Goal: Communication & Community: Share content

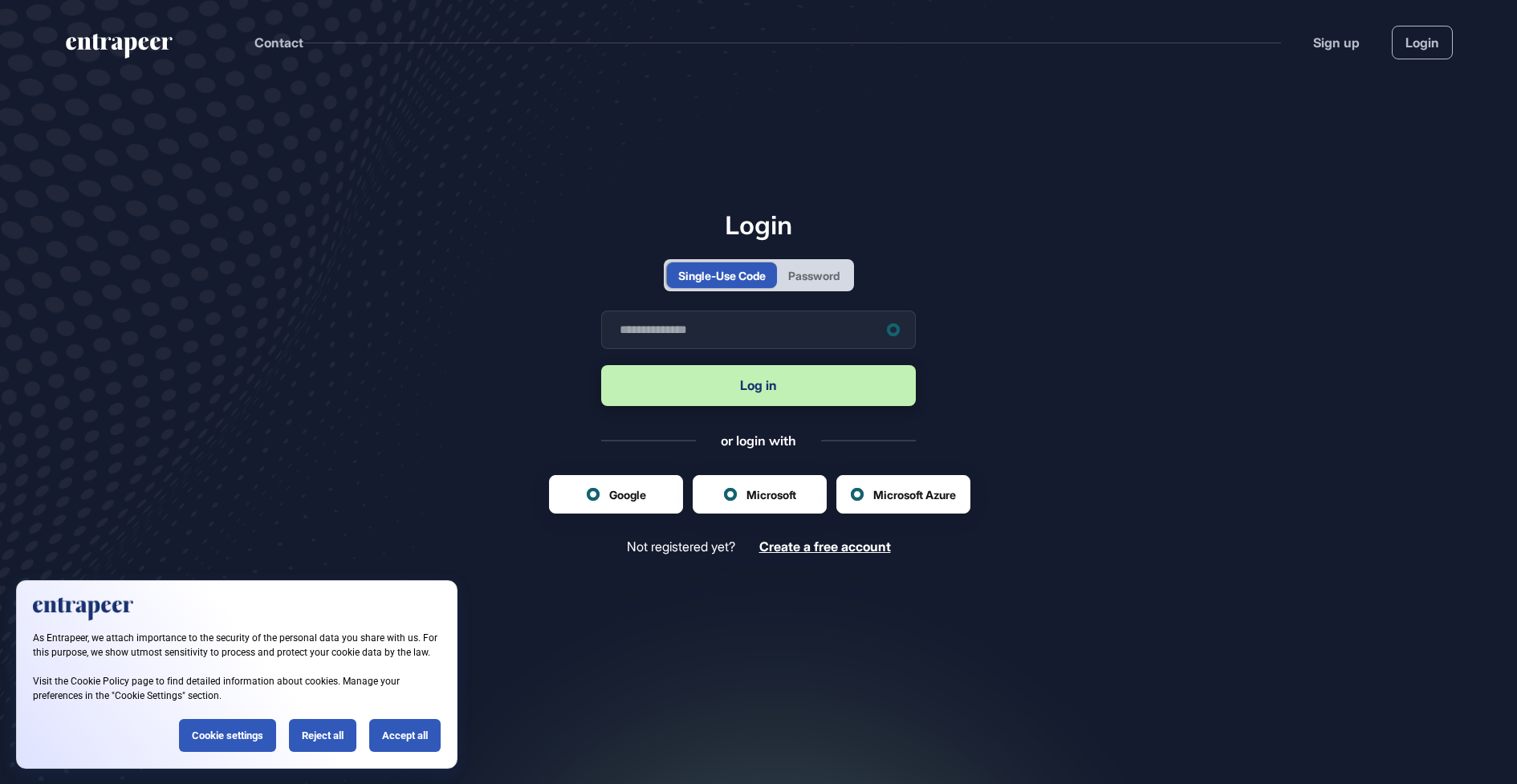
scroll to position [1, 1]
click at [820, 282] on div "Password" at bounding box center [814, 276] width 52 height 17
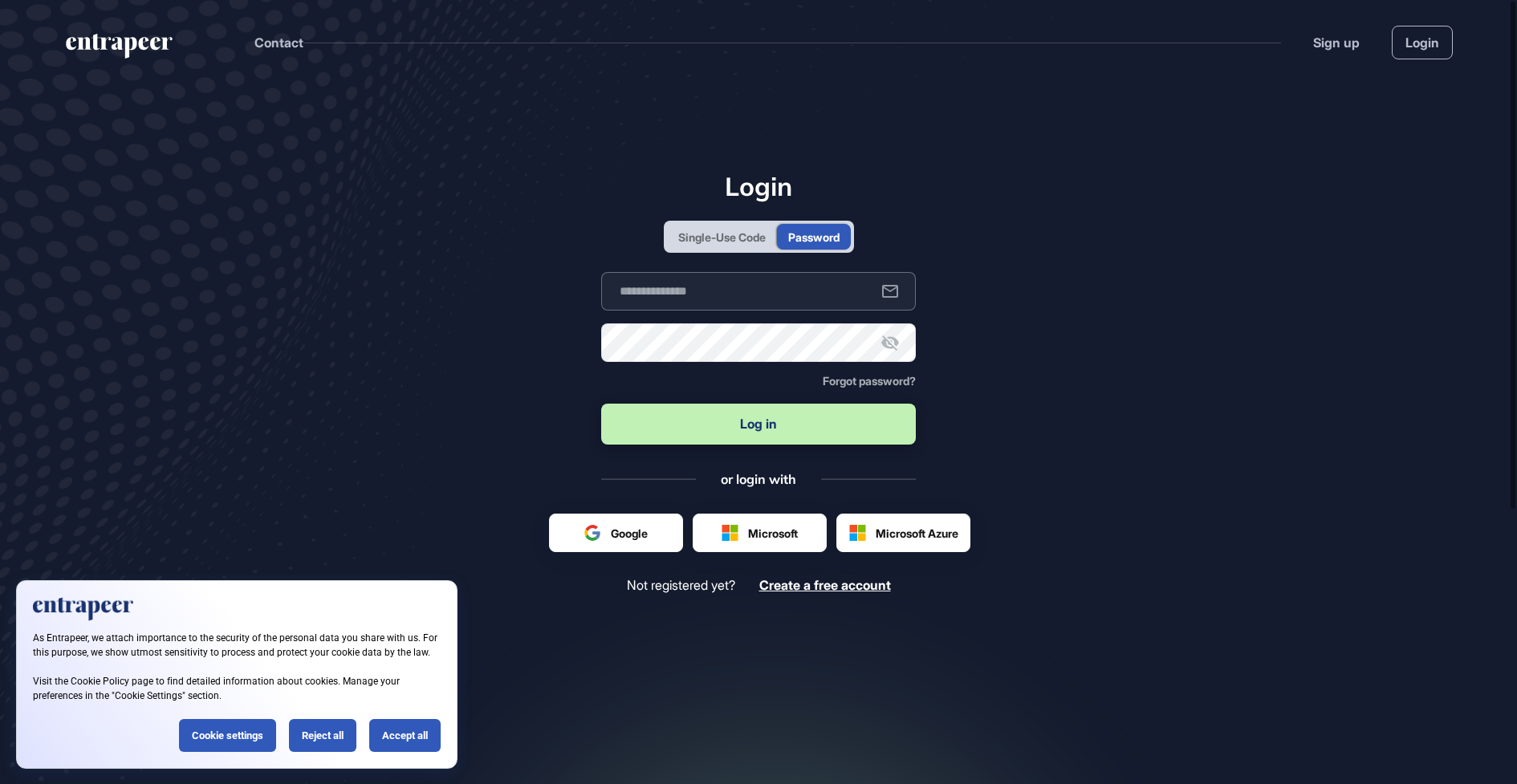
click at [784, 305] on input "text" at bounding box center [759, 291] width 315 height 39
type input "**********"
click at [747, 438] on button "Log in" at bounding box center [759, 423] width 315 height 41
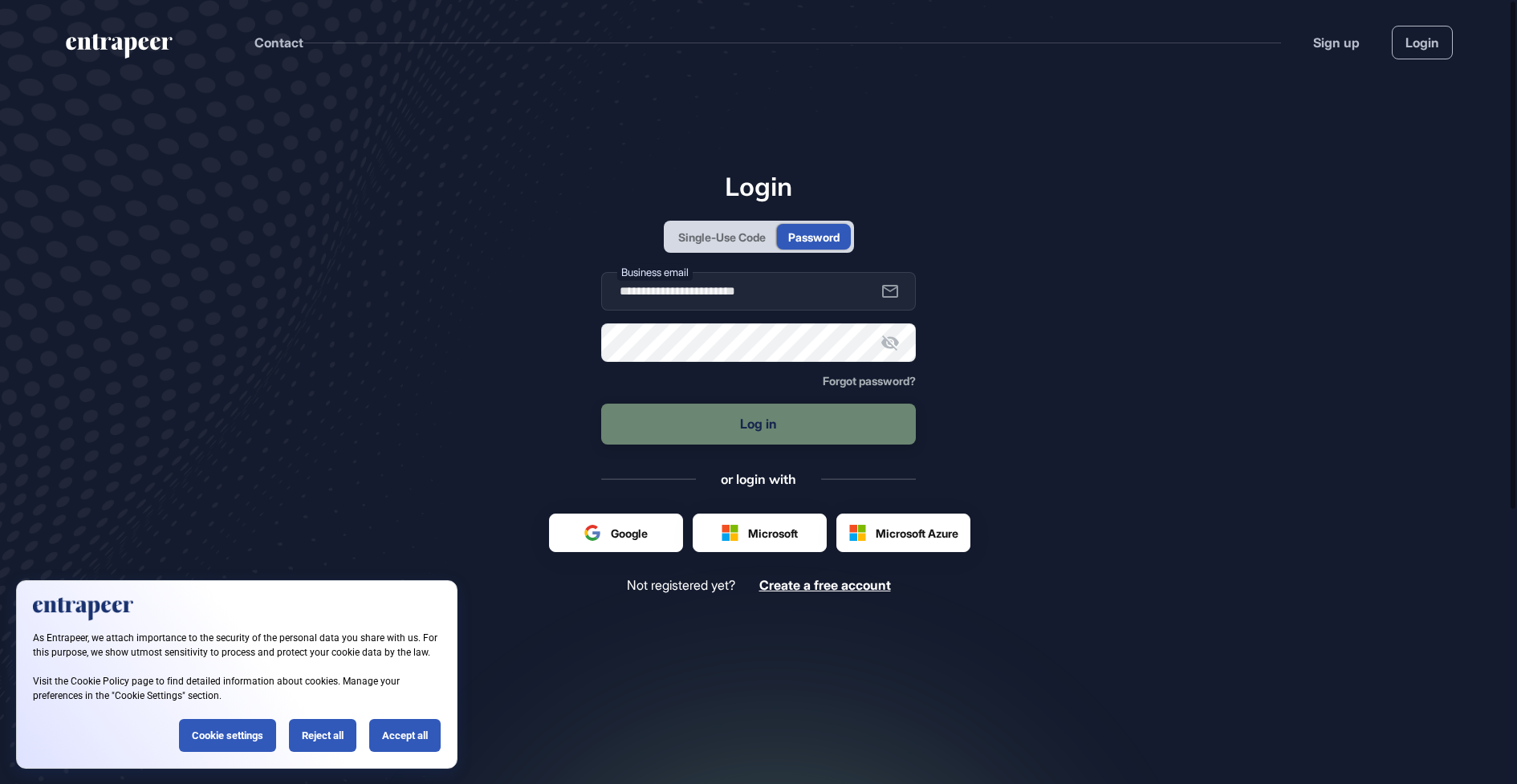
click at [398, 763] on div "As Entrapeer, we attach importance to the security of the personal data you sha…" at bounding box center [237, 675] width 441 height 189
click at [412, 740] on div "Accept all" at bounding box center [404, 735] width 71 height 33
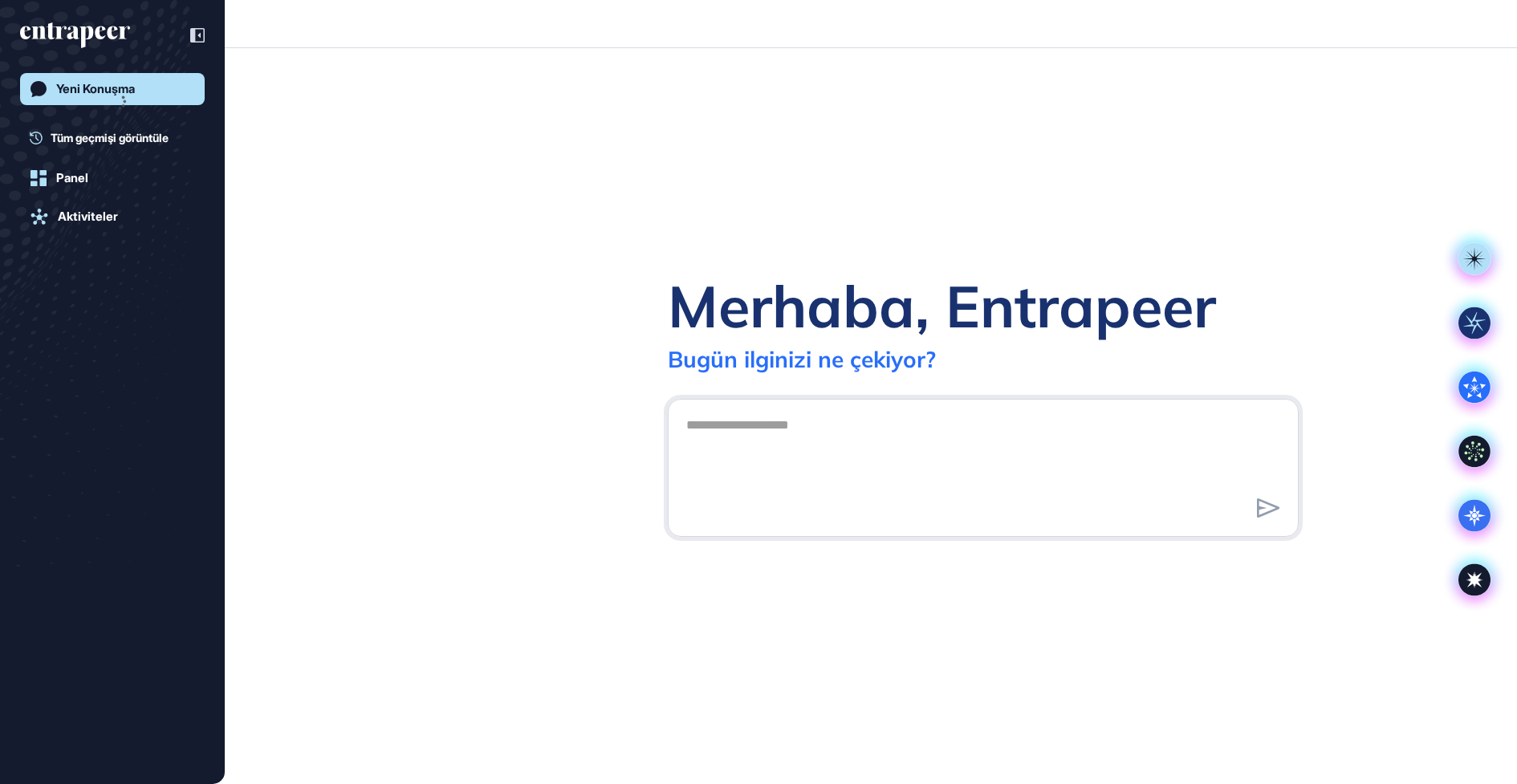
scroll to position [1, 1]
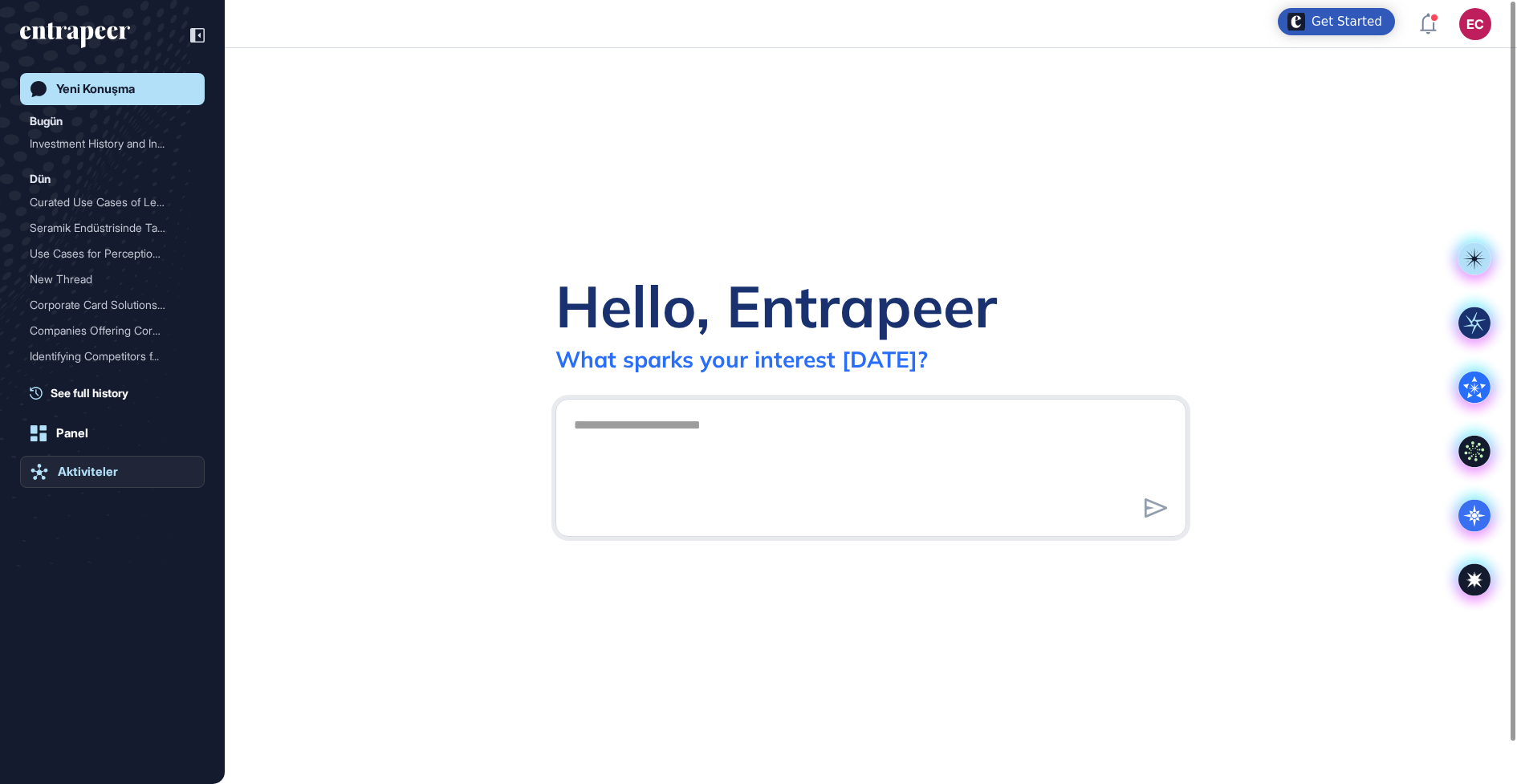
click at [88, 468] on div "Aktiviteler" at bounding box center [88, 472] width 61 height 14
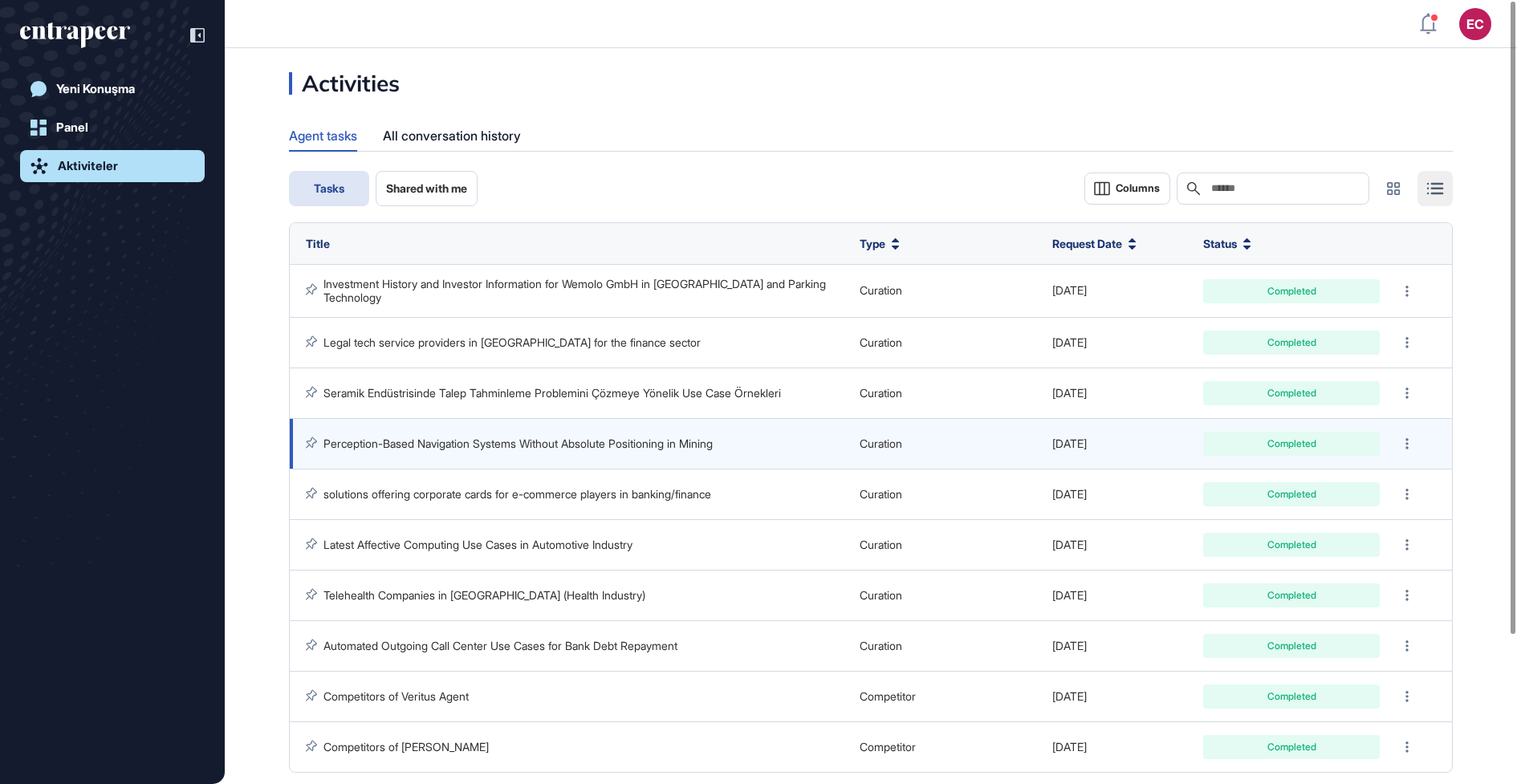
click at [521, 441] on link "Perception-Based Navigation Systems Without Absolute Positioning in Mining" at bounding box center [518, 443] width 389 height 14
click at [483, 439] on link "Perception-Based Navigation Systems Without Absolute Positioning in Mining" at bounding box center [518, 443] width 389 height 14
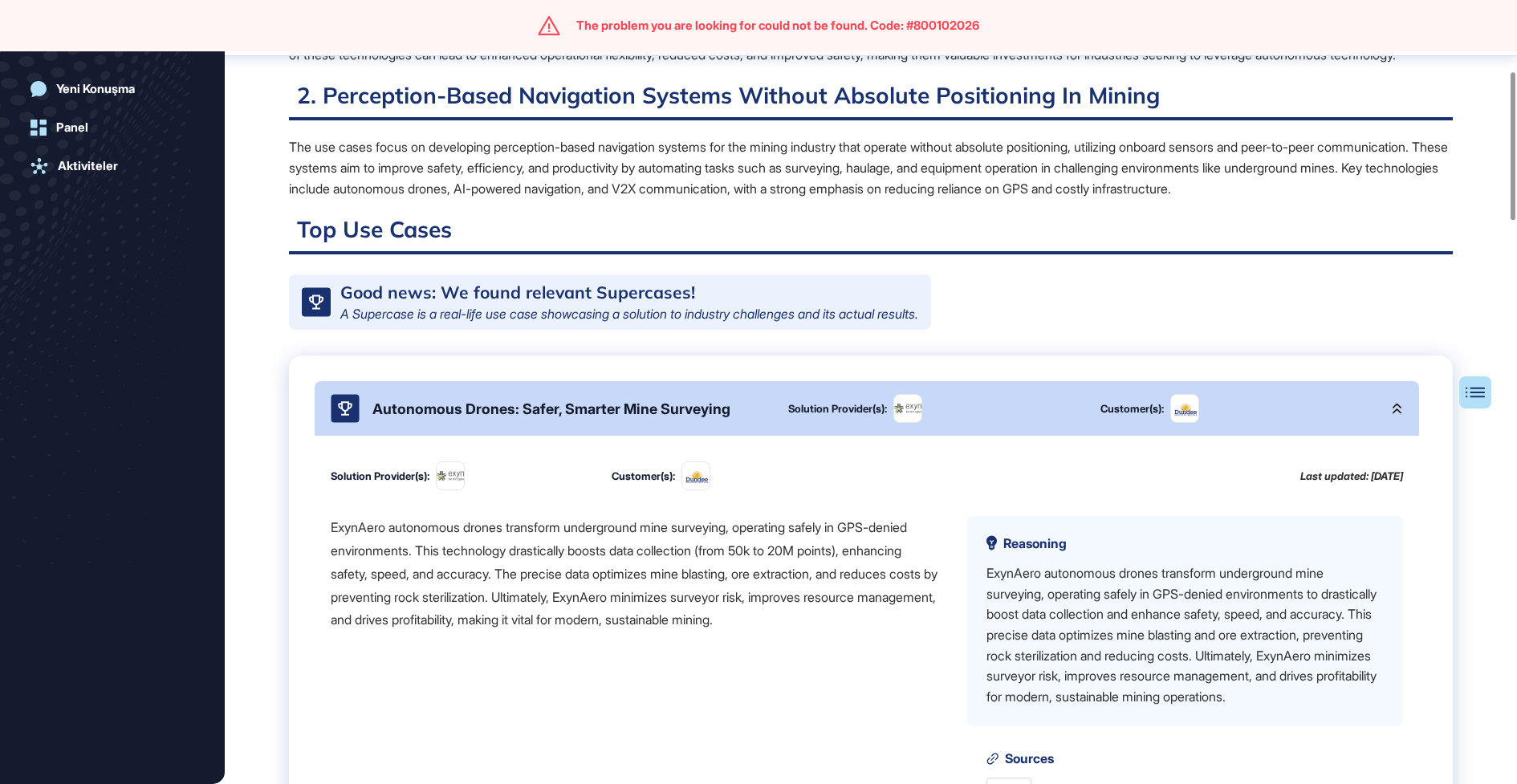
scroll to position [377, 0]
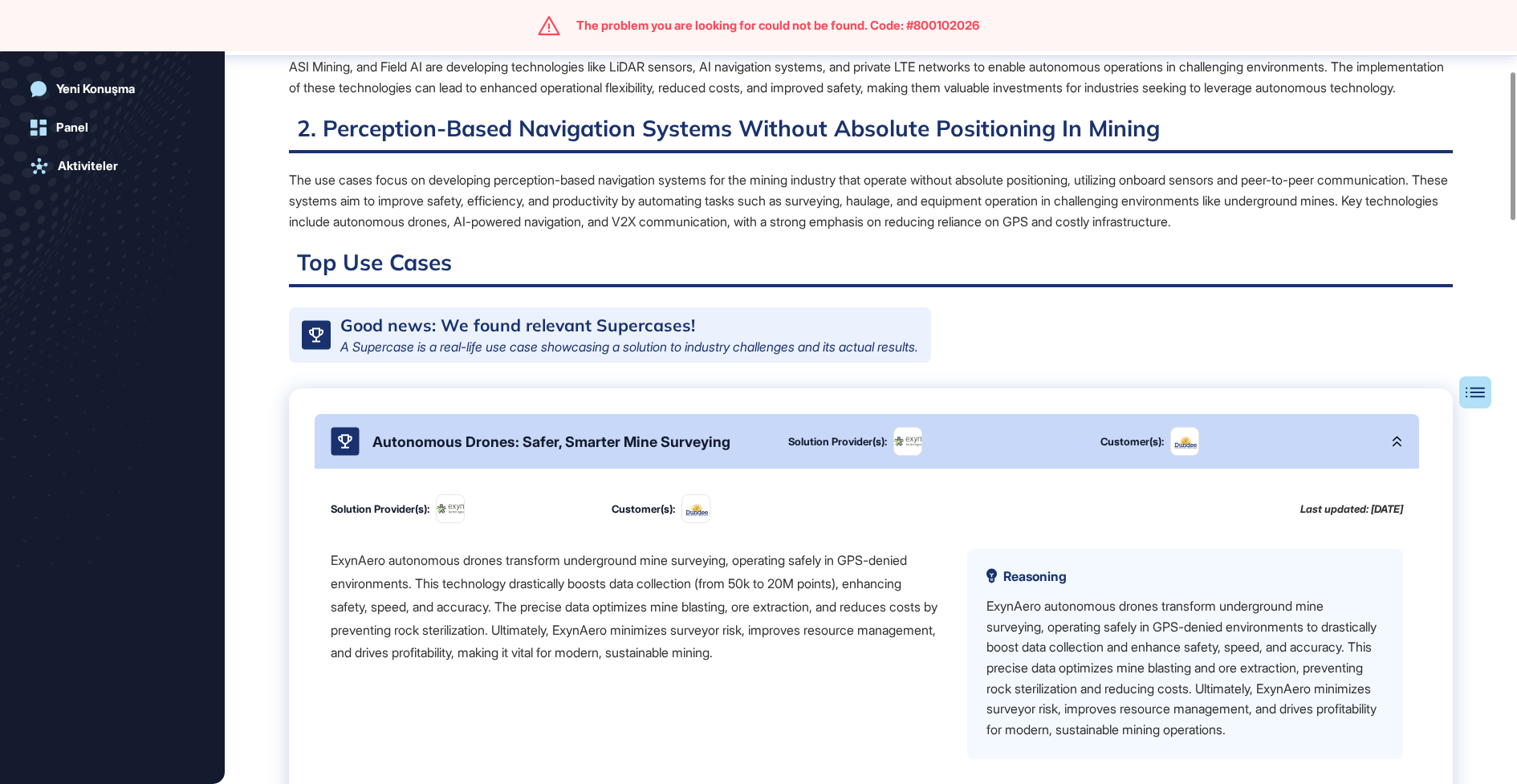
click at [603, 468] on div "Autonomous Drones: Safer, Smarter Mine Surveying Solution Provider(s): Customer…" at bounding box center [867, 441] width 1105 height 54
click at [603, 456] on div "Autonomous Drones: Safer, Smarter Mine Surveying" at bounding box center [546, 441] width 431 height 29
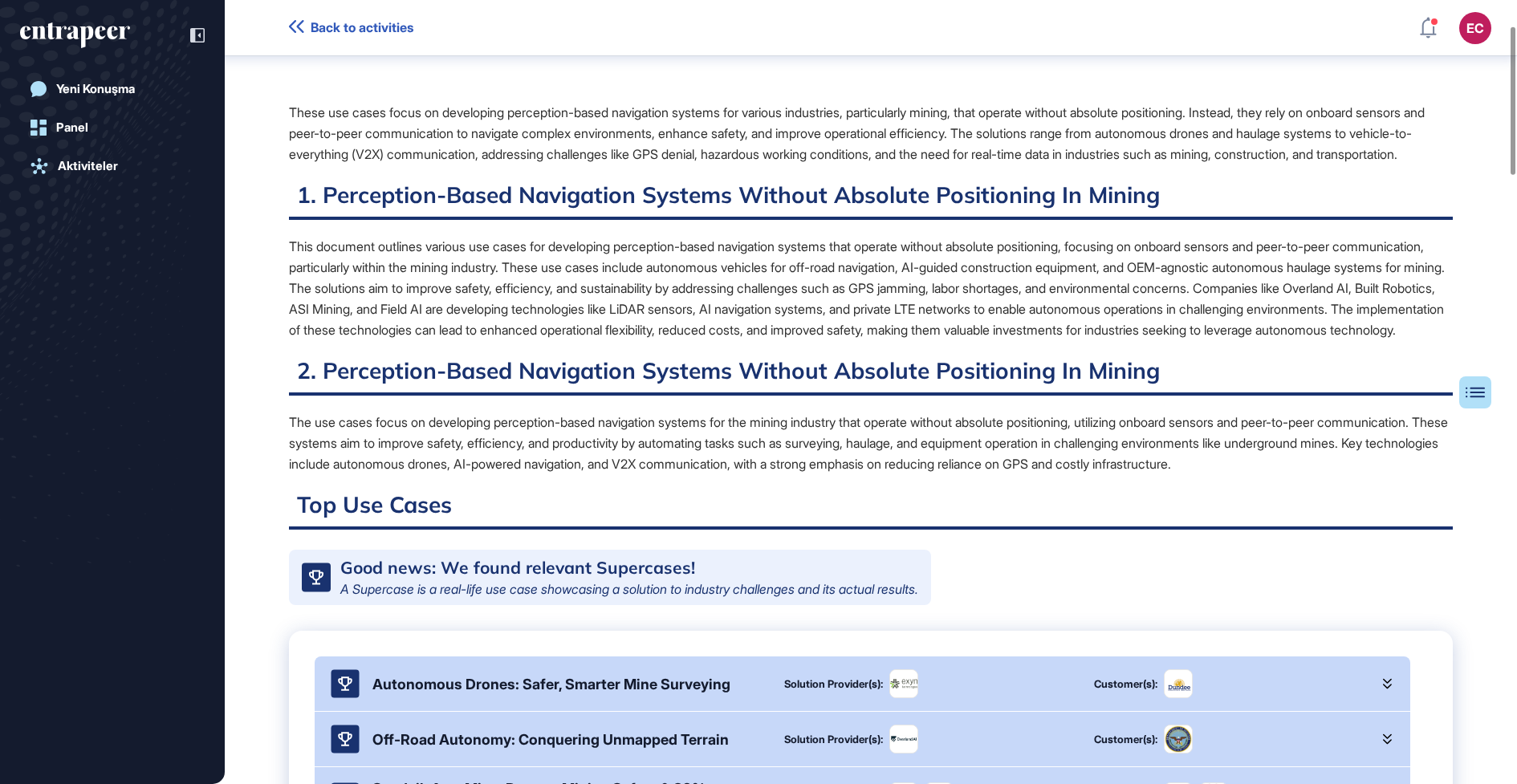
scroll to position [0, 0]
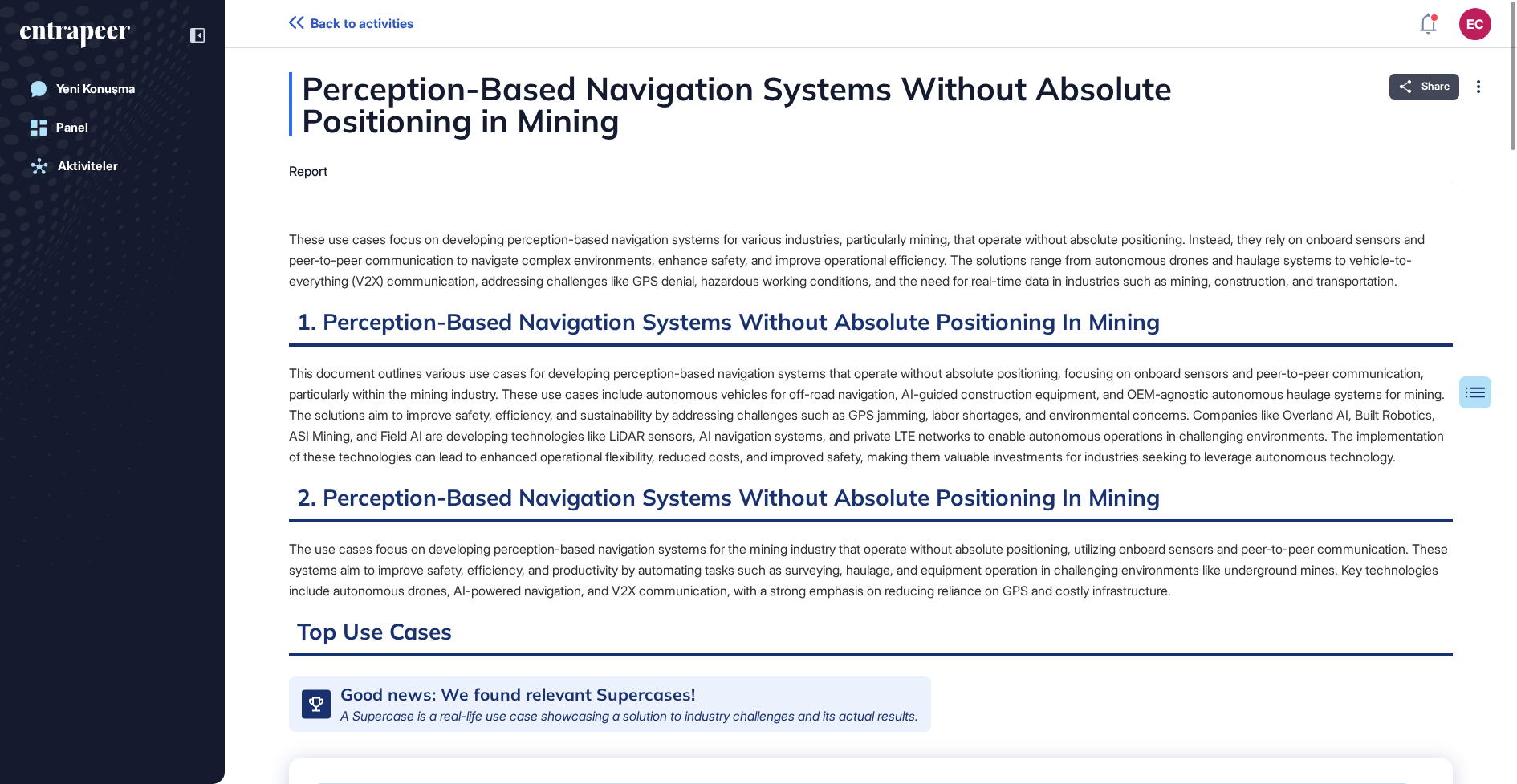
click at [1424, 84] on span "Share" at bounding box center [1436, 87] width 28 height 13
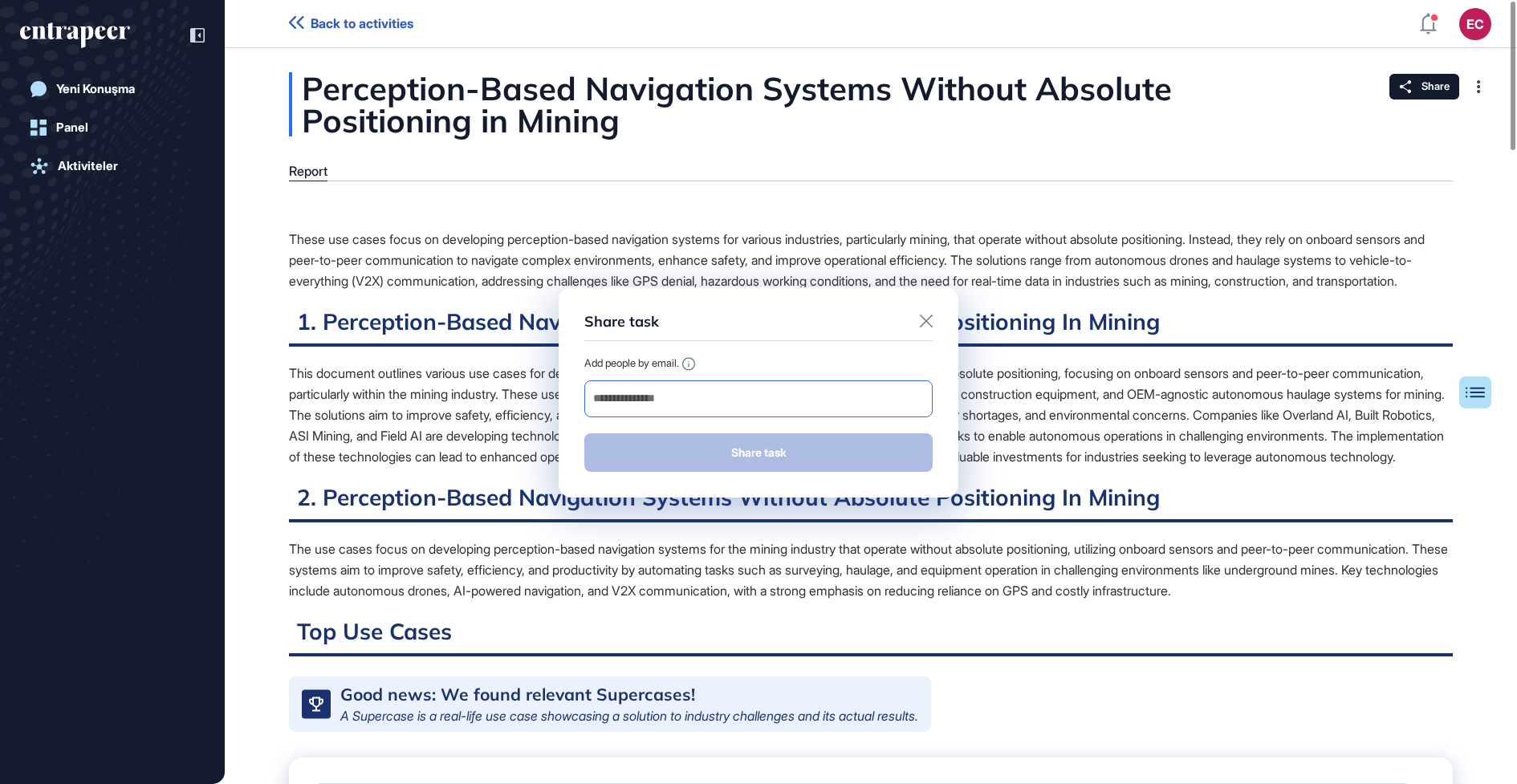
click at [794, 405] on input "email" at bounding box center [758, 399] width 334 height 23
paste input "**********"
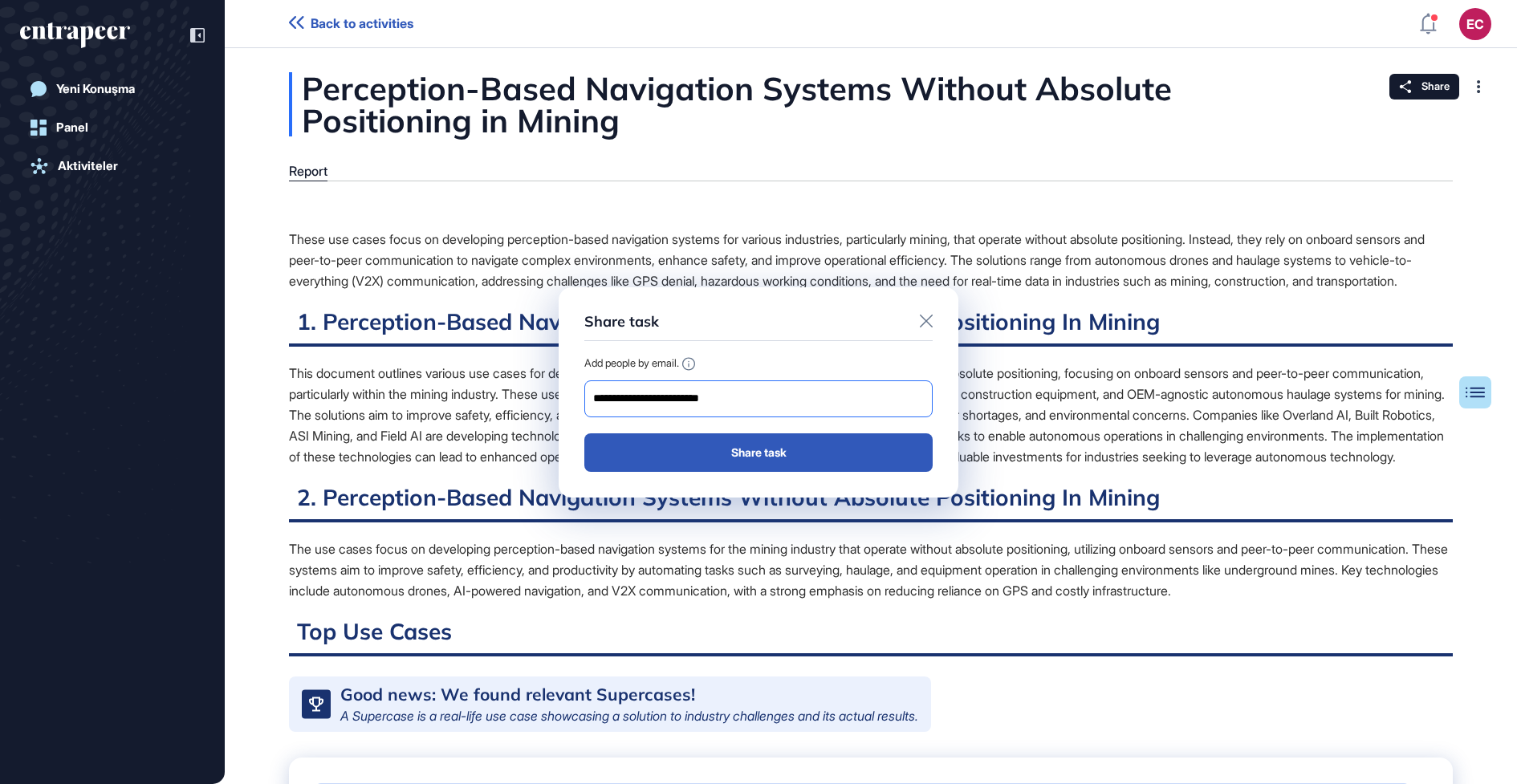
type input "**********"
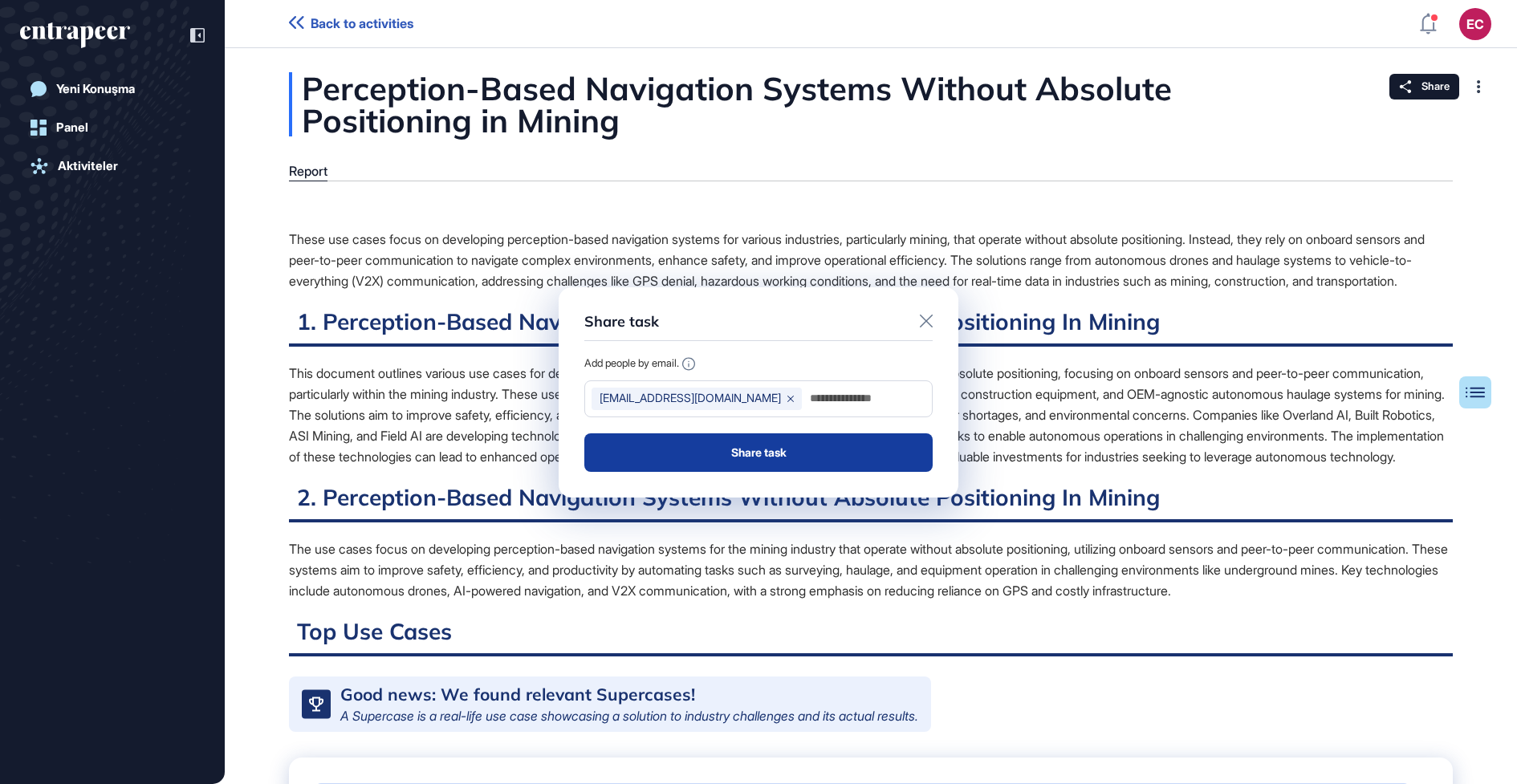
click at [776, 449] on button "Share task" at bounding box center [758, 452] width 348 height 39
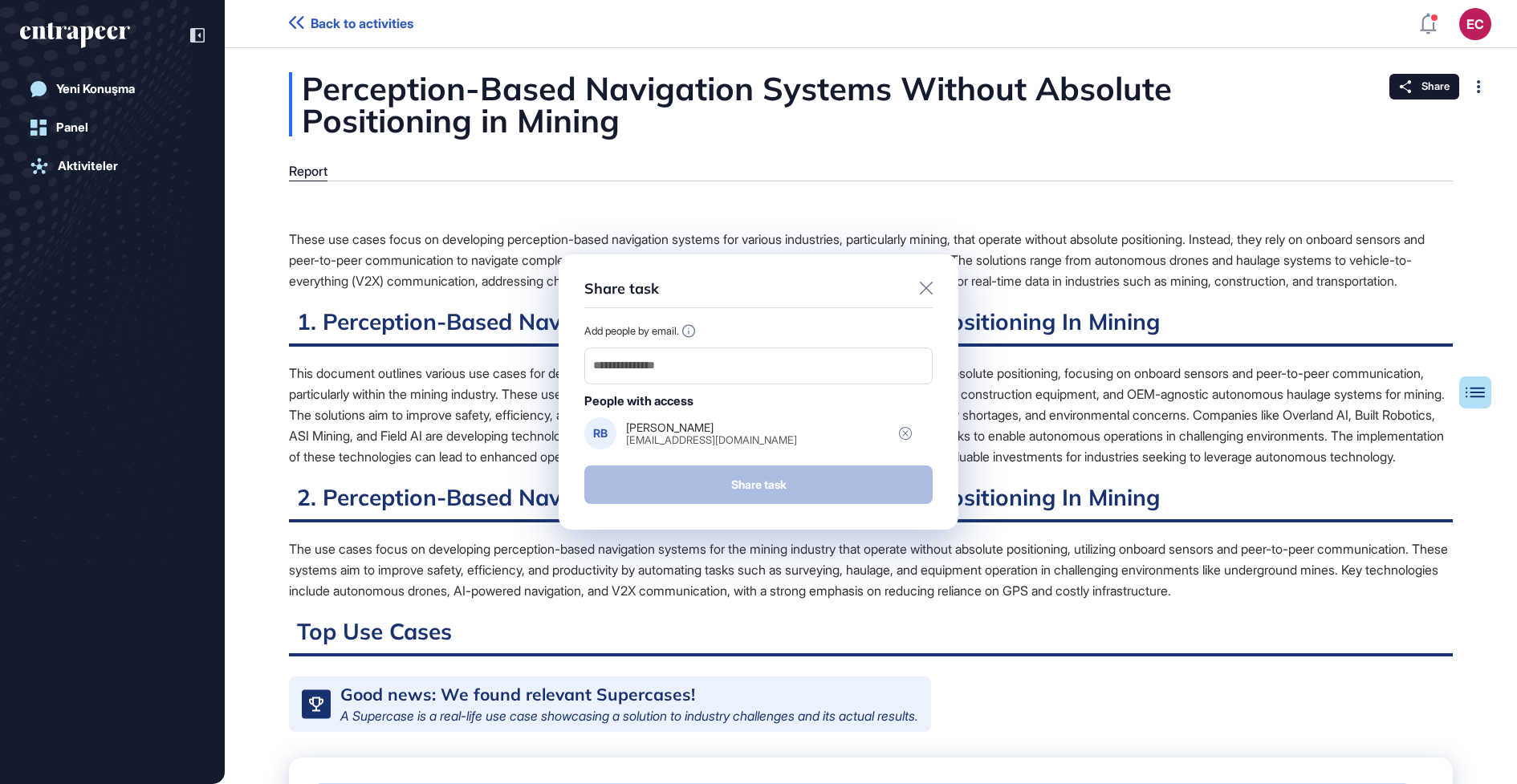
click at [115, 173] on div "Share task Add people by email. People with access RB Russel brockhurst_russell…" at bounding box center [758, 392] width 1517 height 784
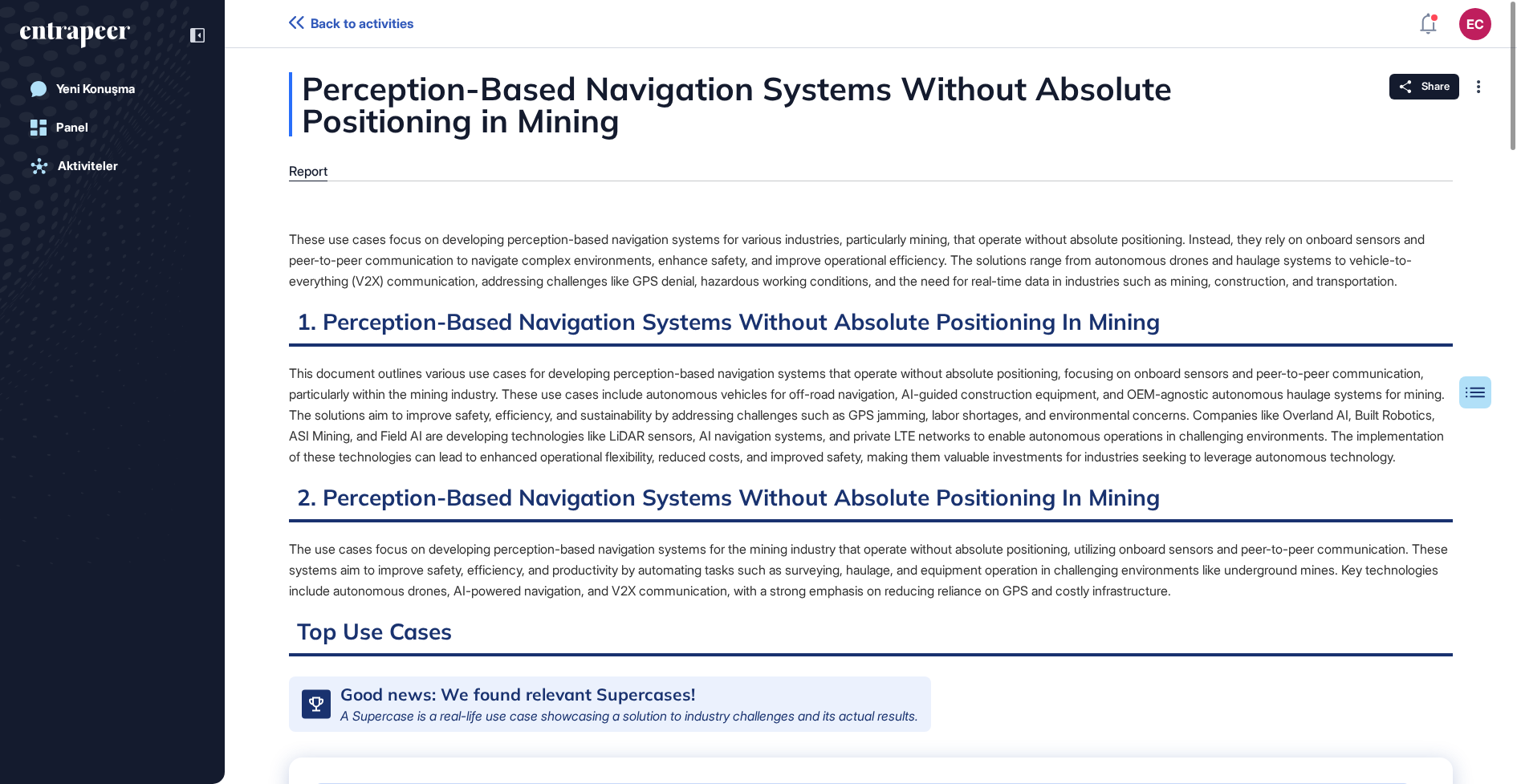
click at [110, 166] on div "Aktiviteler" at bounding box center [88, 166] width 61 height 14
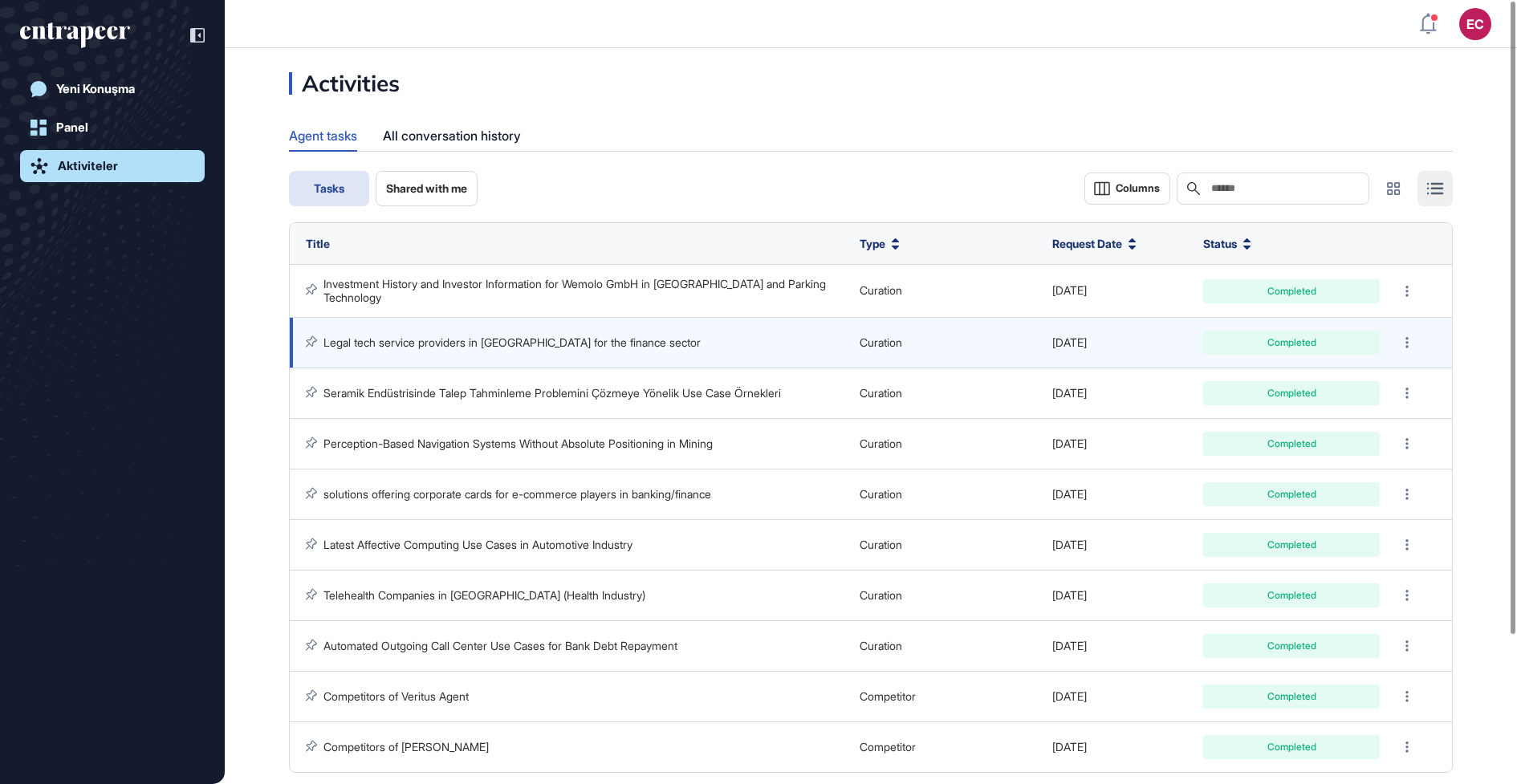
click at [532, 345] on link "Legal tech service providers in Turkey for the finance sector" at bounding box center [512, 342] width 377 height 14
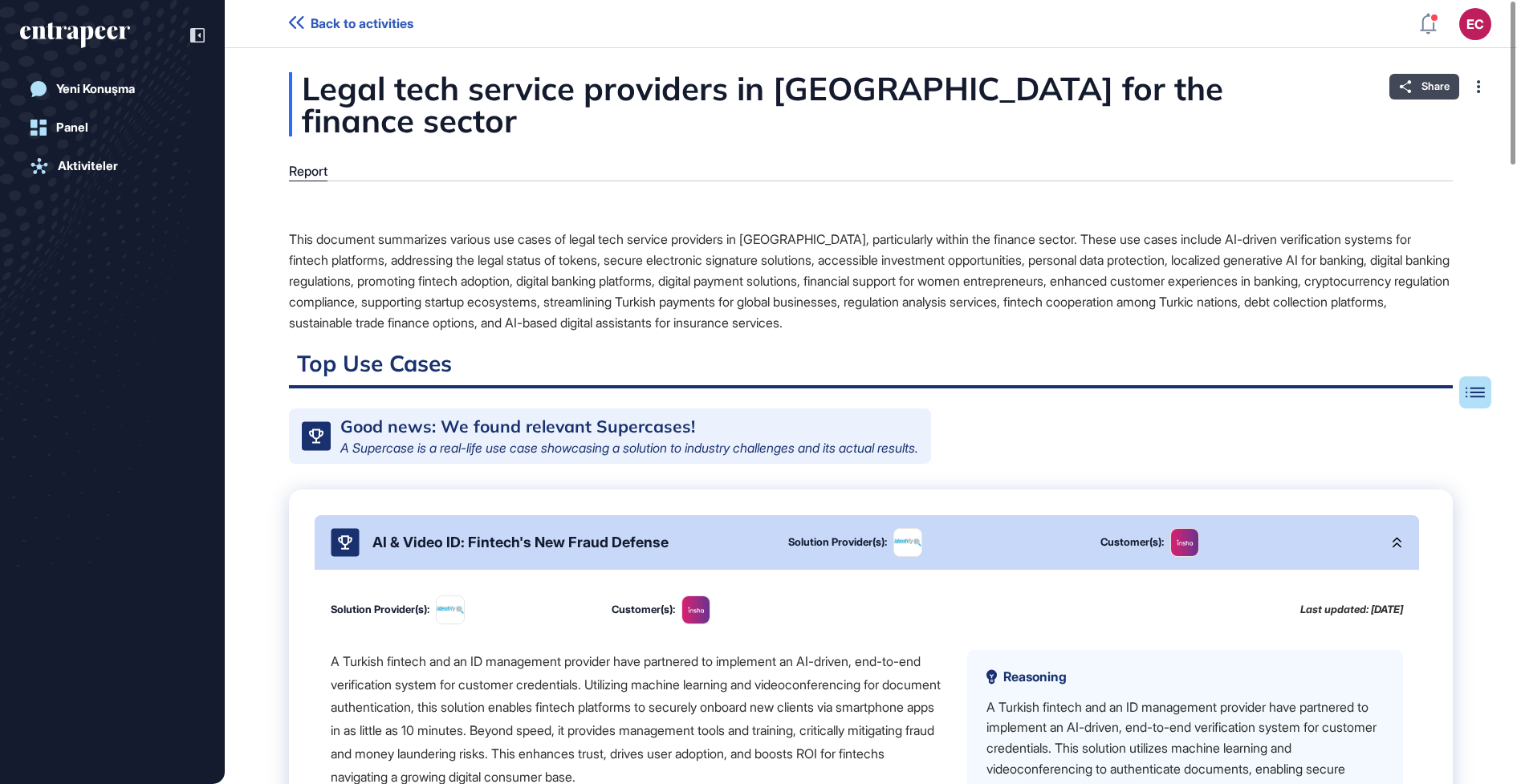
click at [1442, 84] on span "Share" at bounding box center [1436, 87] width 28 height 13
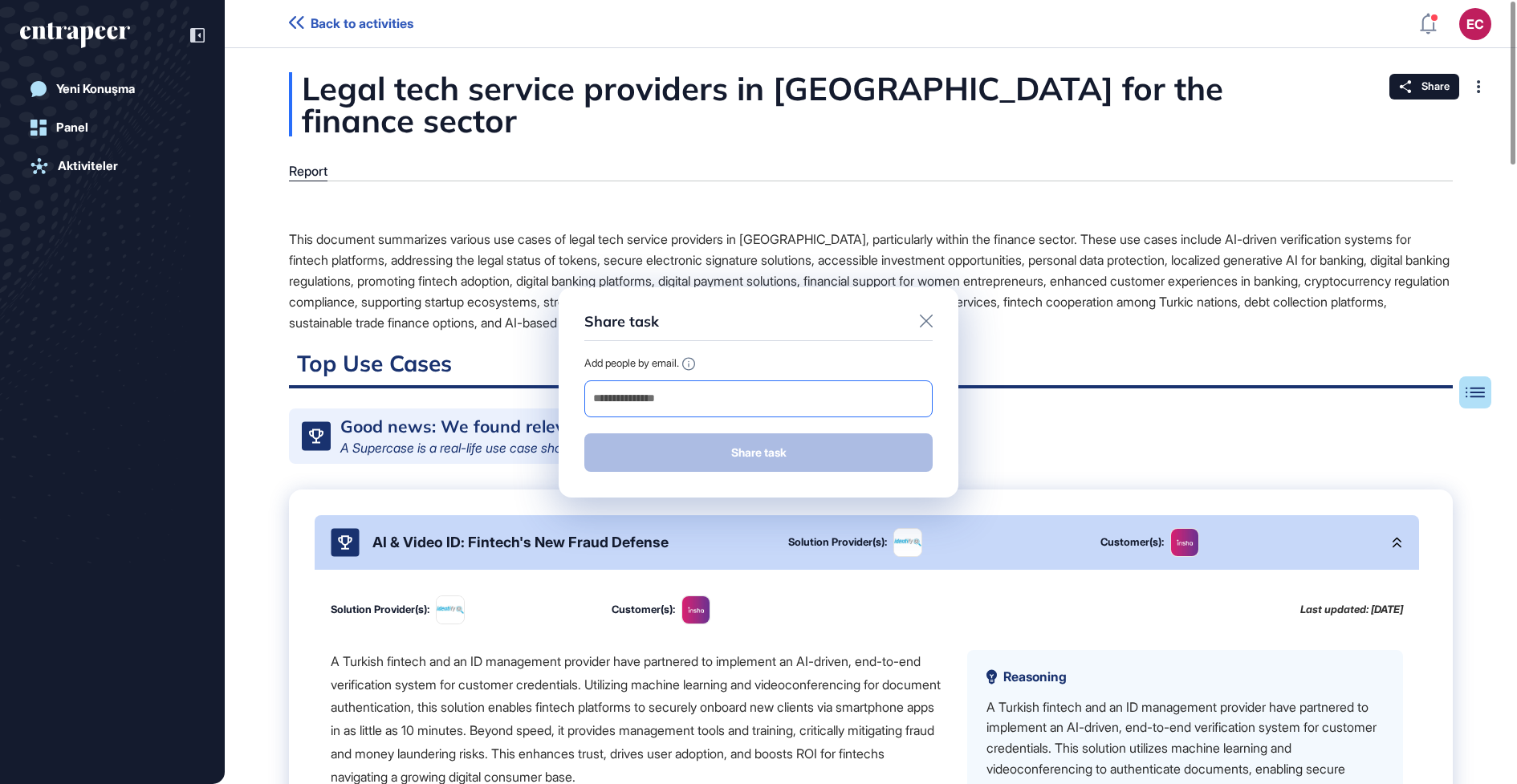
click at [830, 395] on input "email" at bounding box center [758, 399] width 334 height 23
paste input "**********"
type input "**********"
paste input "**********"
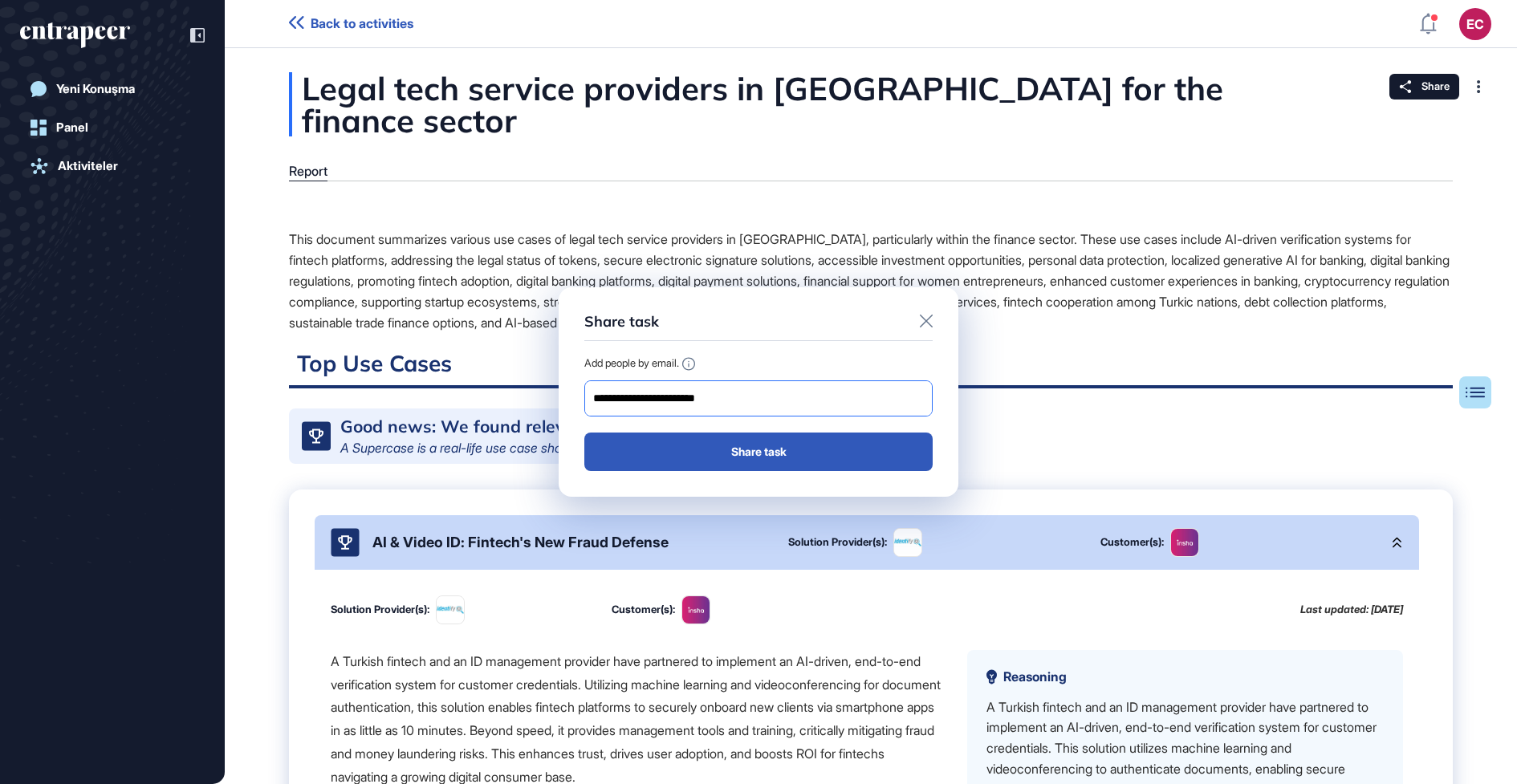
type input "**********"
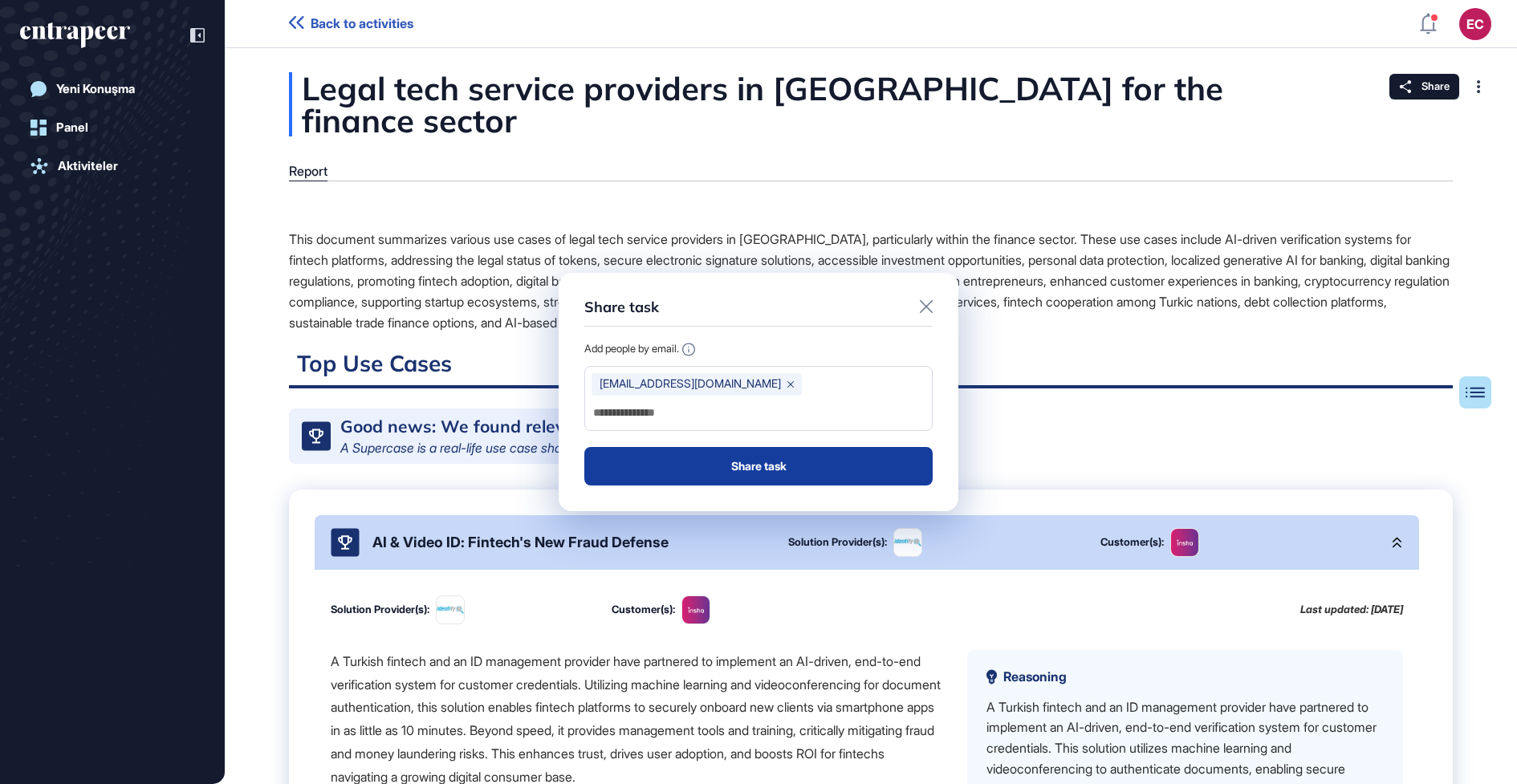
click at [759, 447] on button "Share task" at bounding box center [758, 466] width 348 height 39
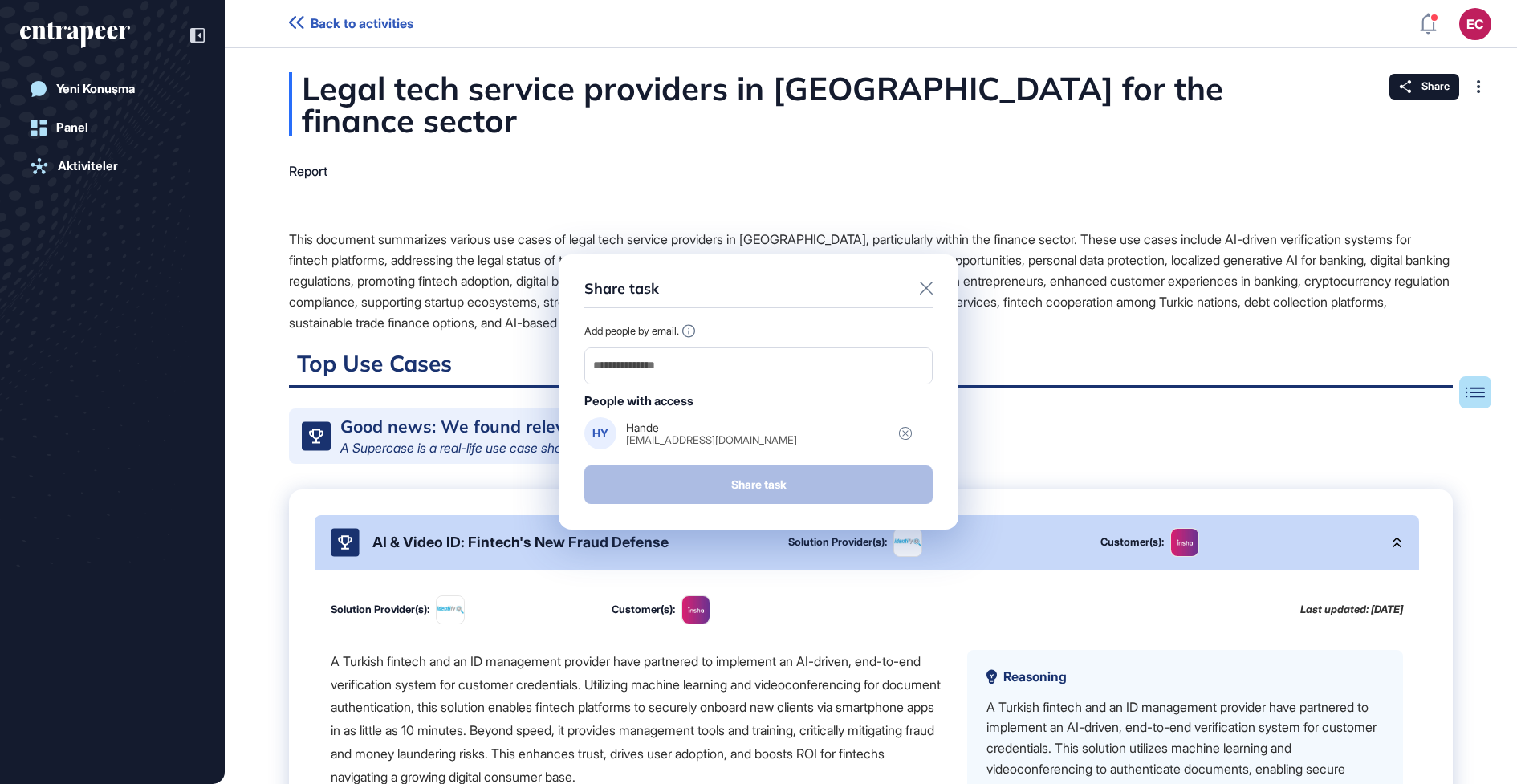
click at [925, 282] on icon at bounding box center [926, 288] width 13 height 13
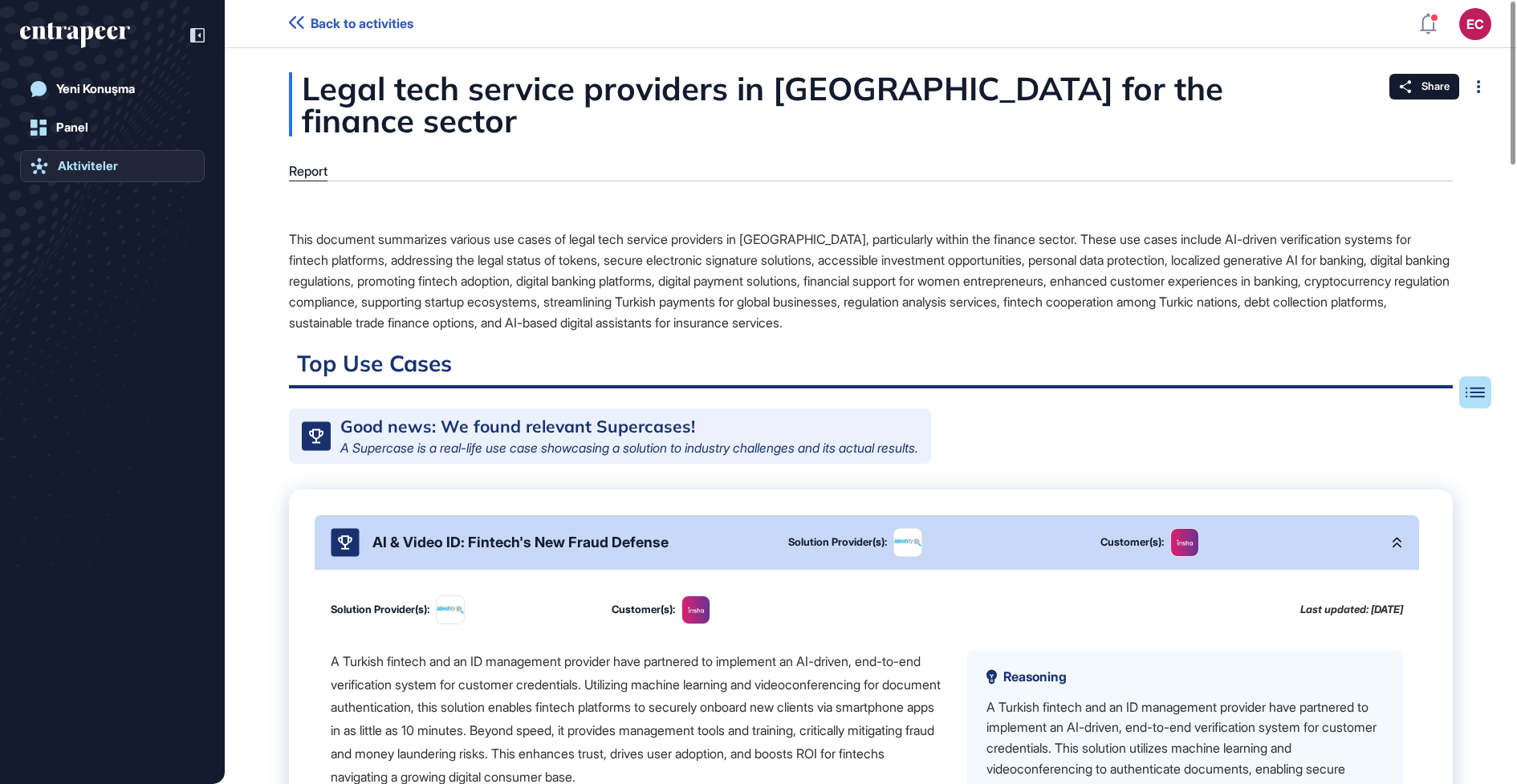
click at [145, 170] on link "Aktiviteler" at bounding box center [112, 165] width 185 height 32
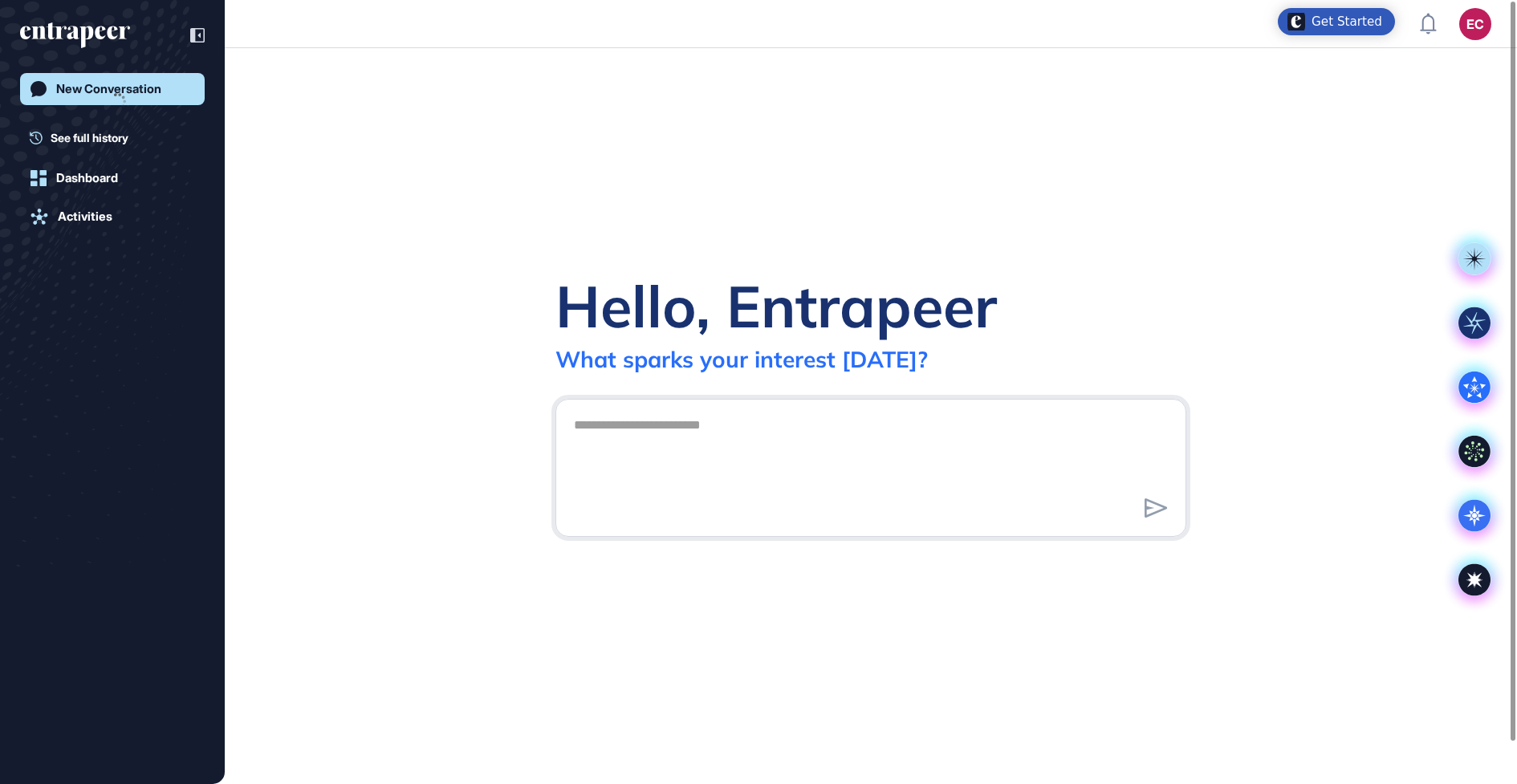
scroll to position [1, 1]
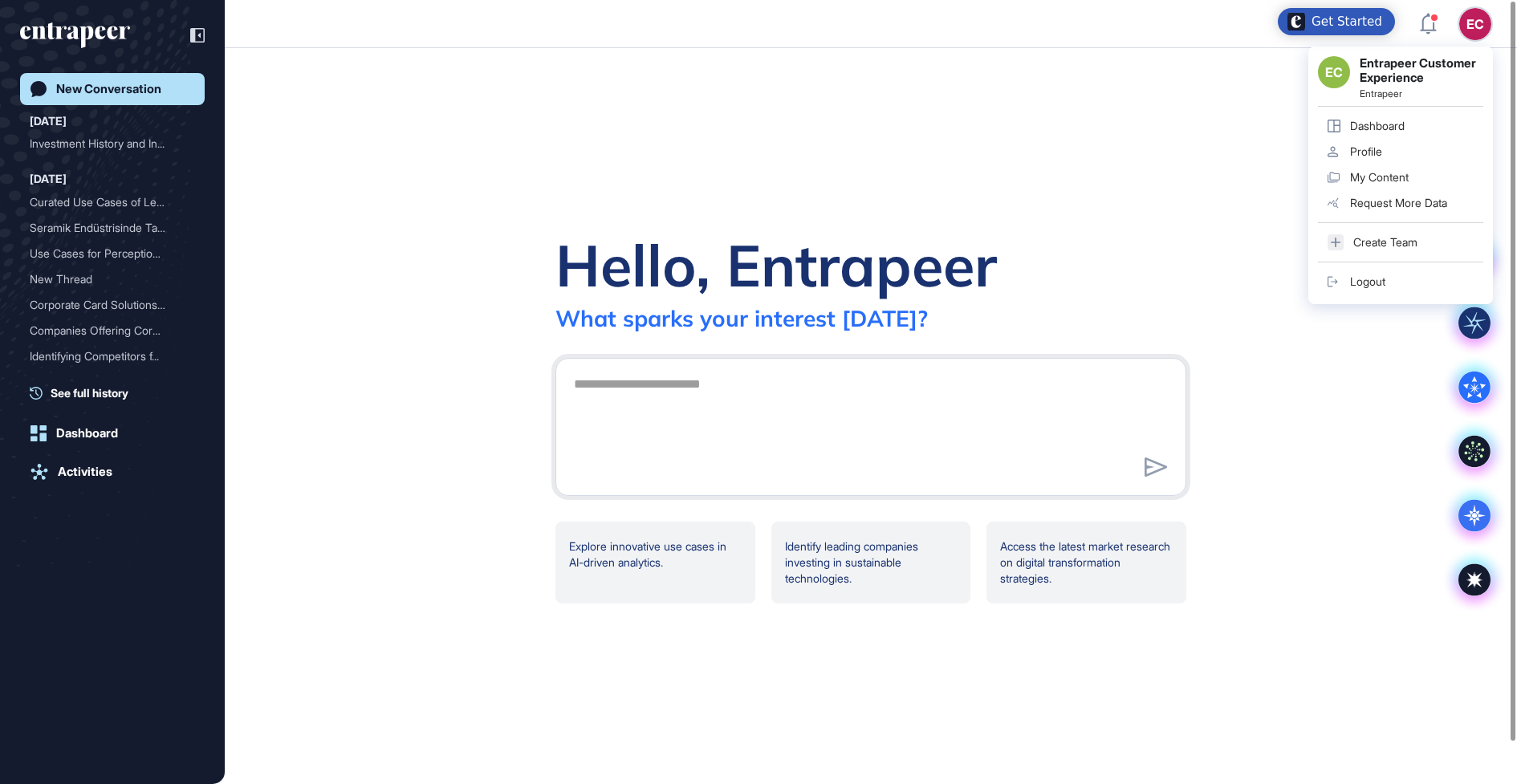
click at [1487, 30] on div "EC" at bounding box center [1474, 24] width 32 height 32
click at [1374, 295] on div "EC Entrapeer Customer Experience Entrapeer Dashboard Profile My Content Request…" at bounding box center [1401, 175] width 185 height 258
click at [1373, 279] on div "Logout" at bounding box center [1368, 281] width 35 height 13
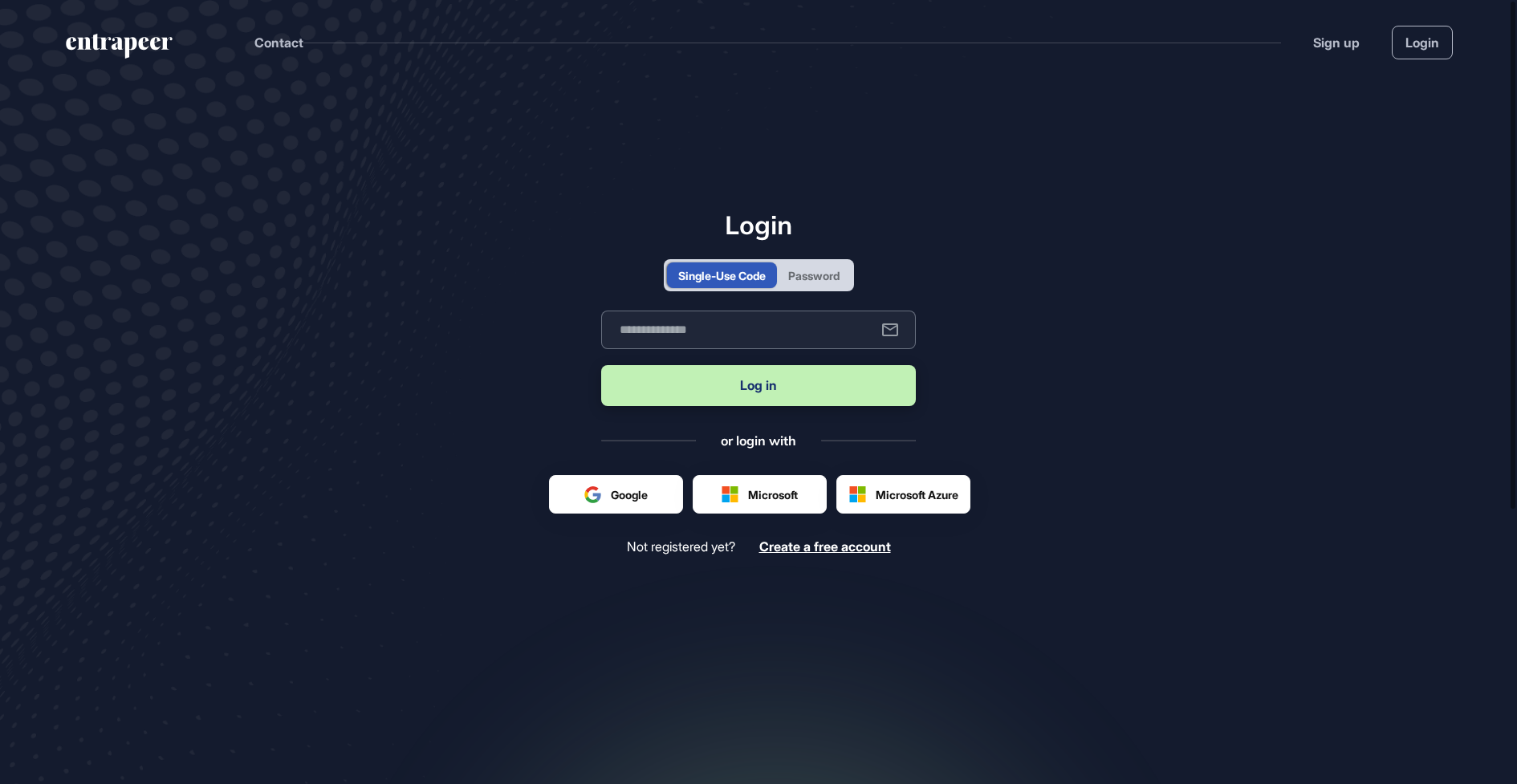
click at [733, 319] on input "text" at bounding box center [759, 329] width 315 height 39
type input "**********"
click at [602, 365] on button "Log in" at bounding box center [759, 385] width 315 height 41
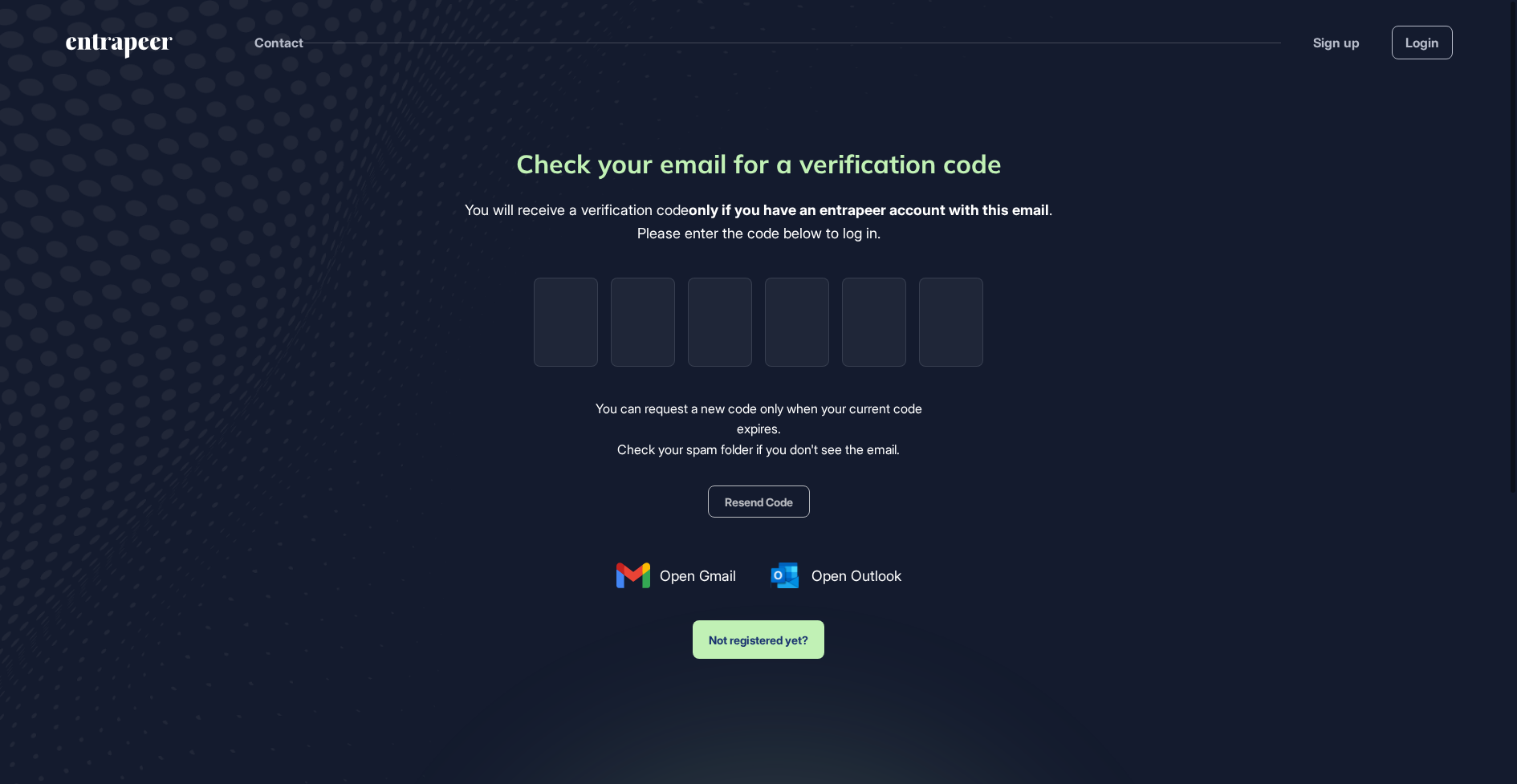
paste input "*"
type input "*"
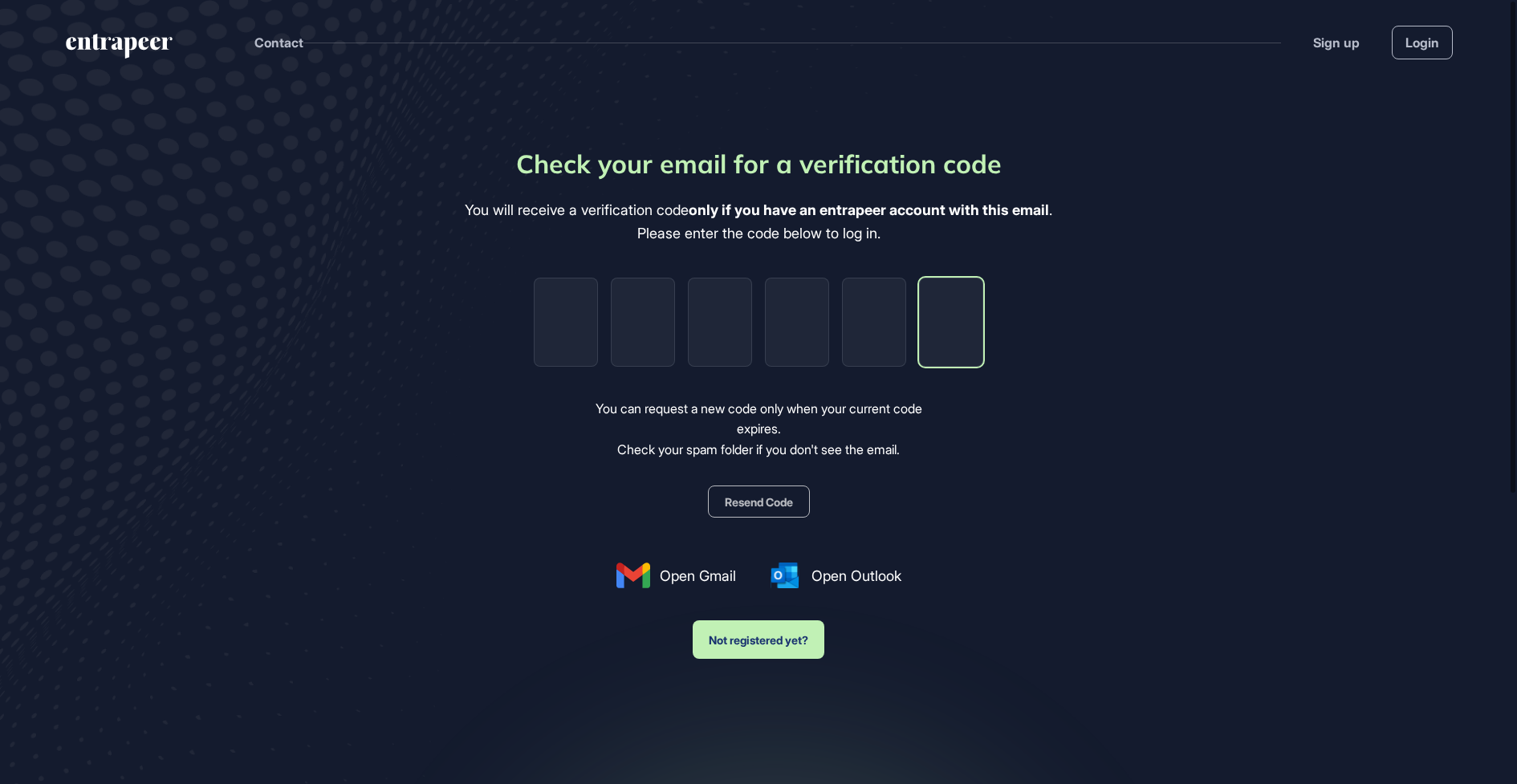
type input "*"
click at [327, 337] on main "Check your email for a verification code You will receive a verification code o…" at bounding box center [758, 471] width 1517 height 775
